Goal: Complete application form: Complete application form

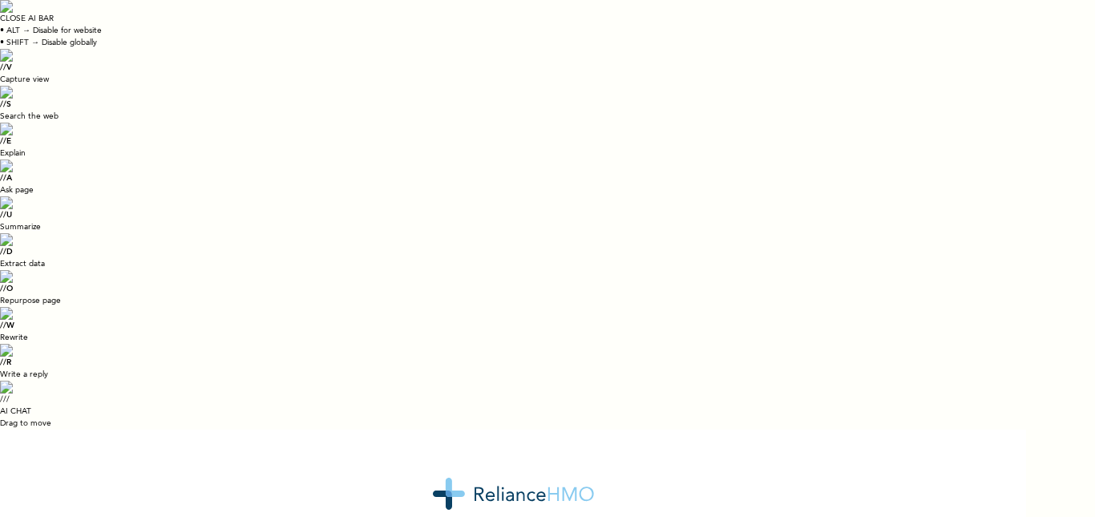
scroll to position [26, 0]
radio input "true"
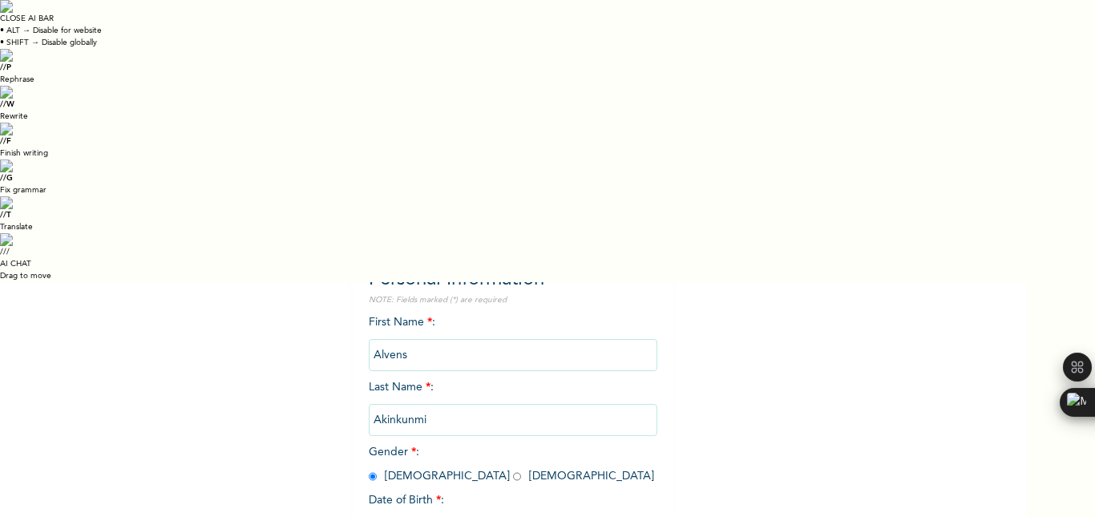
scroll to position [212, 0]
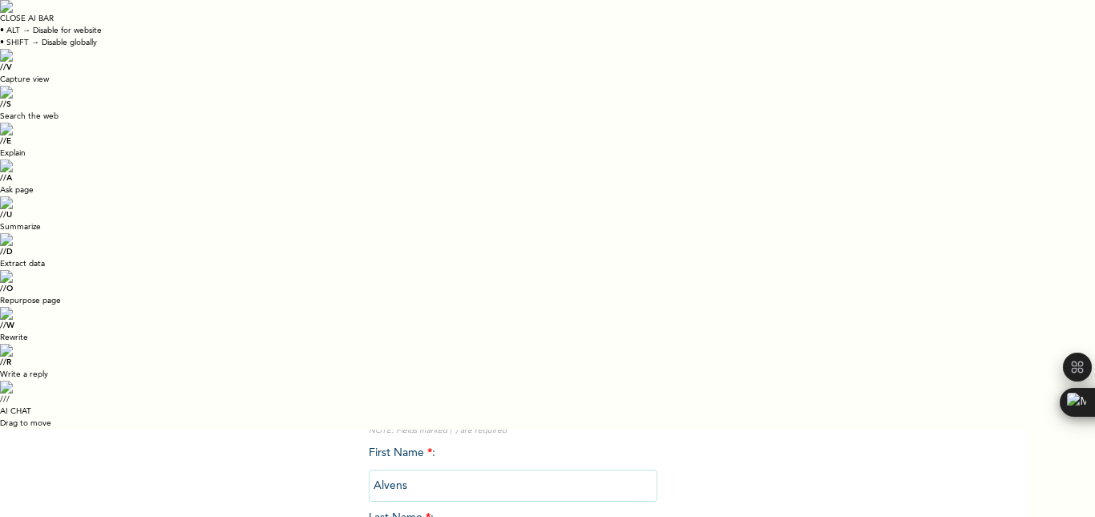
select select "8"
select select "1990"
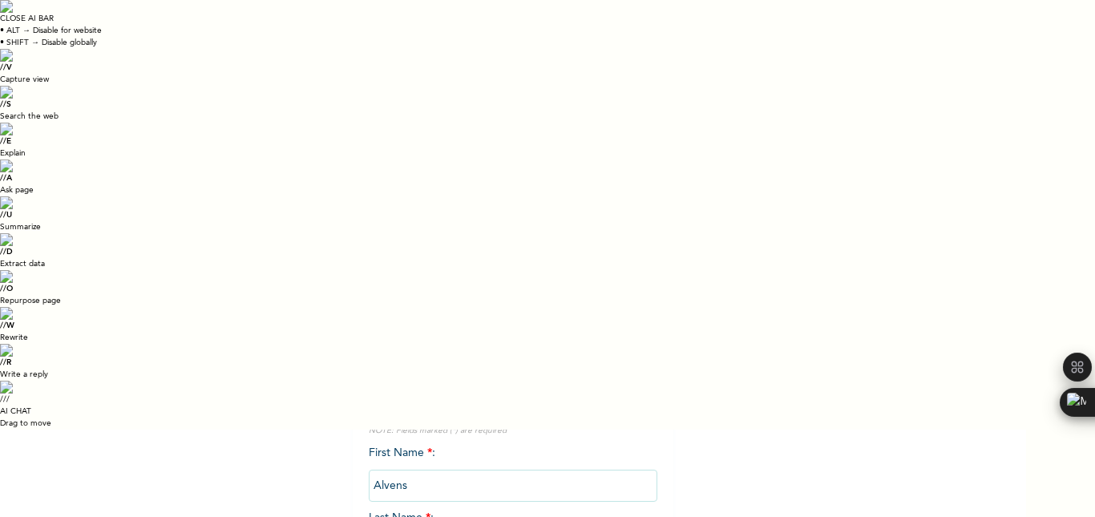
select select "10"
type input "[DATE]"
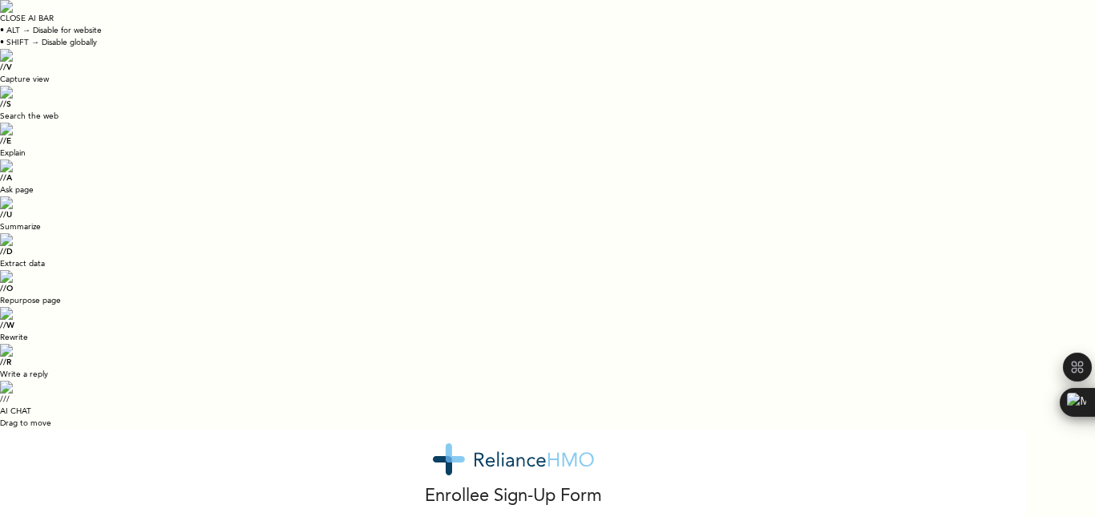
scroll to position [46, 0]
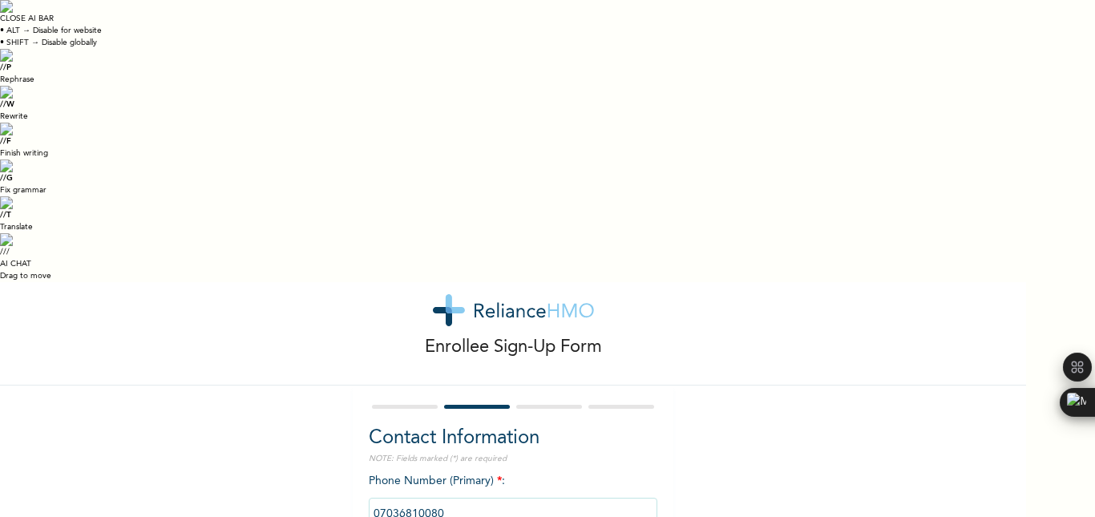
type input "4"
type input "Hon. [GEOGRAPHIC_DATA]"
select select "25"
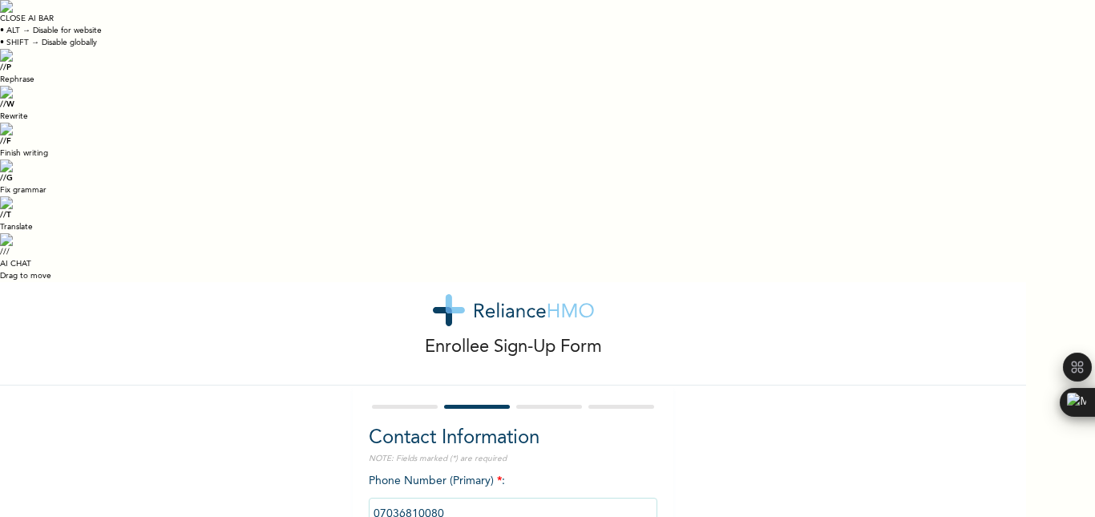
type input "4, Hon. [GEOGRAPHIC_DATA]"
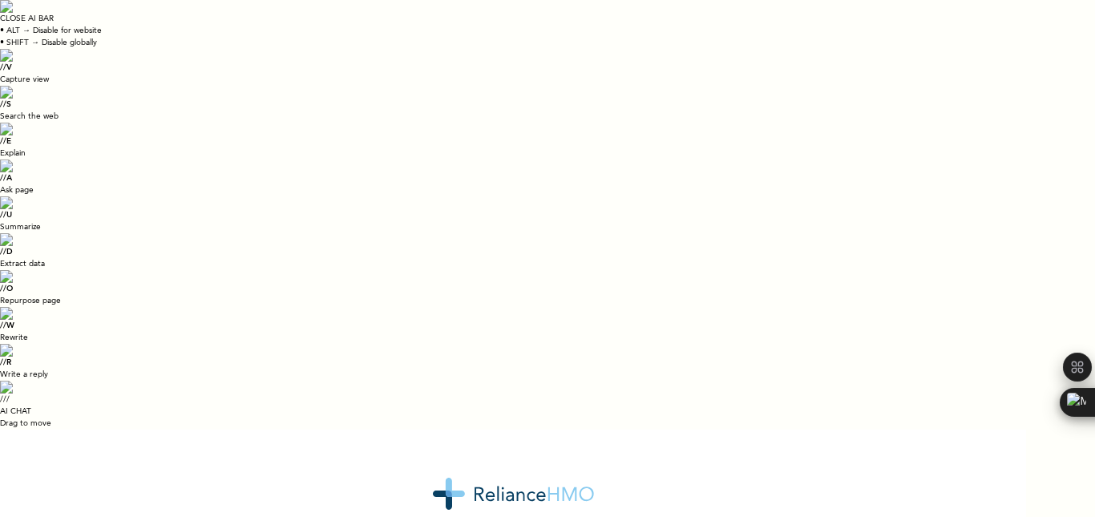
scroll to position [0, 0]
drag, startPoint x: 1036, startPoint y: 130, endPoint x: 1029, endPoint y: 275, distance: 145.2
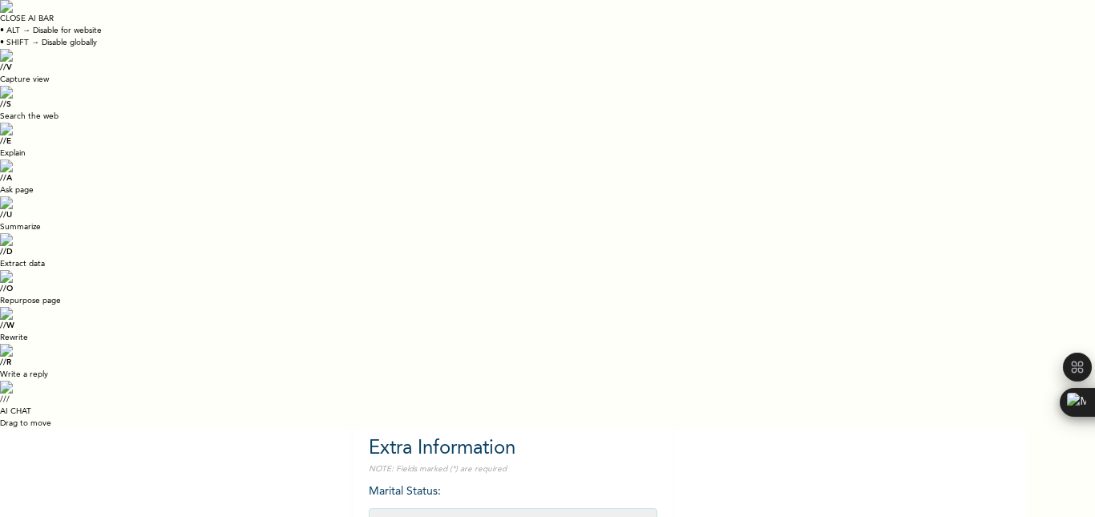
scroll to position [185, 0]
